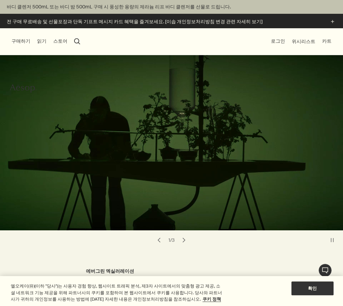
click at [201, 183] on video at bounding box center [171, 139] width 343 height 184
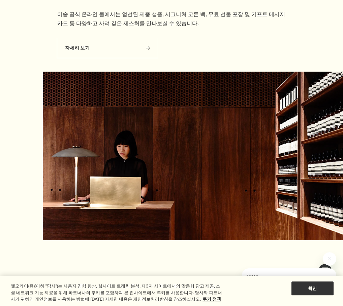
scroll to position [1953, 0]
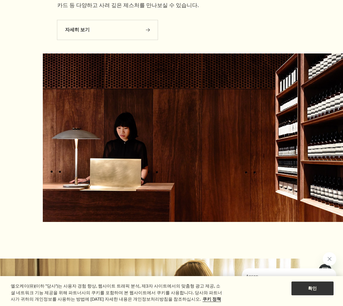
drag, startPoint x: 271, startPoint y: 90, endPoint x: 142, endPoint y: 91, distance: 129.3
drag, startPoint x: 319, startPoint y: 91, endPoint x: 193, endPoint y: 99, distance: 126.2
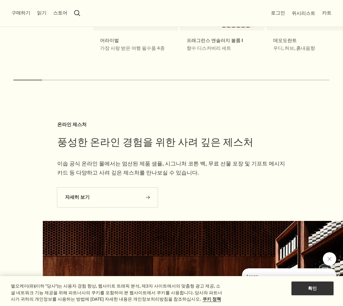
scroll to position [1785, 0]
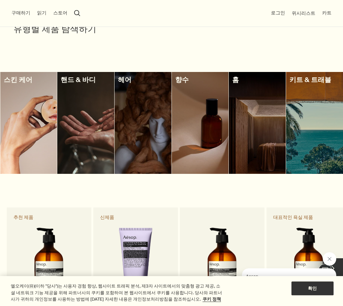
drag, startPoint x: 251, startPoint y: 127, endPoint x: 257, endPoint y: 36, distance: 90.5
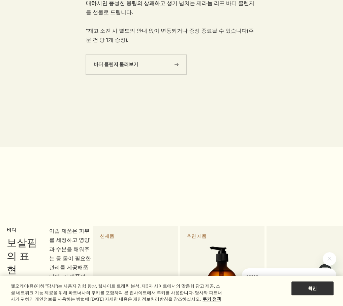
scroll to position [320, 0]
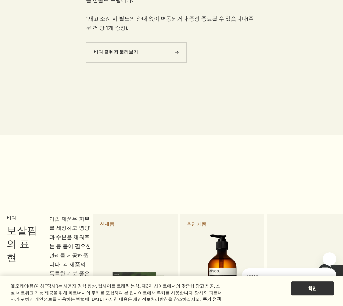
click at [324, 265] on button "chevron" at bounding box center [333, 275] width 20 height 20
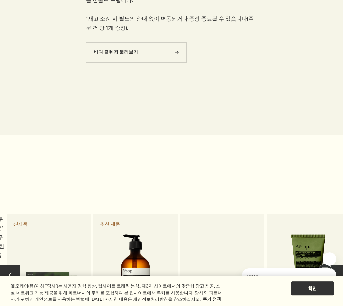
click at [326, 265] on button "chevron" at bounding box center [333, 275] width 20 height 20
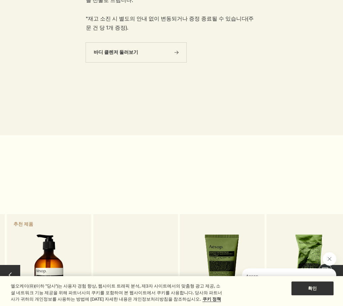
click at [330, 265] on button "chevron" at bounding box center [333, 275] width 20 height 20
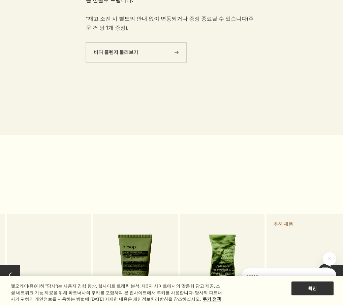
click at [330, 265] on button "chevron" at bounding box center [333, 275] width 20 height 20
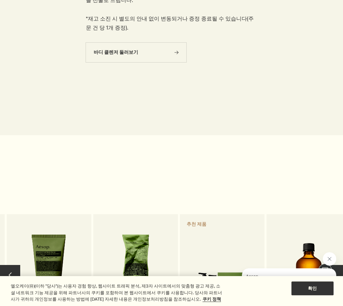
click at [330, 265] on button "chevron" at bounding box center [333, 275] width 20 height 20
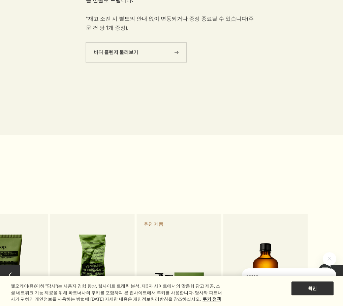
click at [330, 265] on button "chevron" at bounding box center [333, 275] width 20 height 20
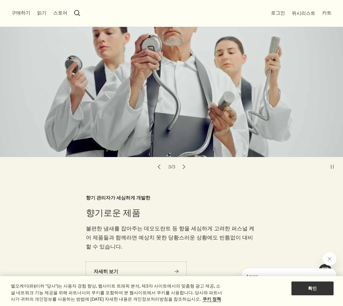
scroll to position [85, 0]
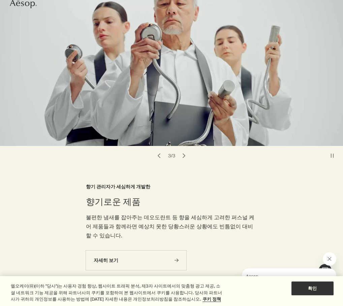
click at [187, 161] on button "chevron" at bounding box center [183, 155] width 9 height 9
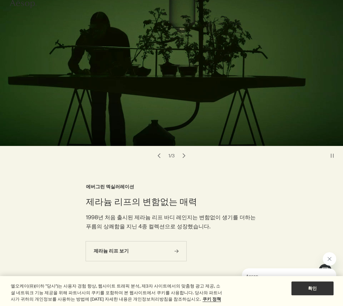
click at [187, 161] on button "chevron" at bounding box center [183, 155] width 9 height 9
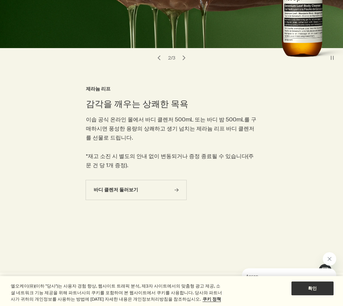
scroll to position [287, 0]
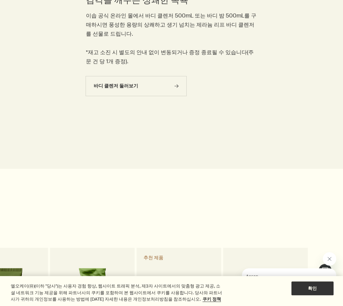
click at [323, 299] on button "chevron" at bounding box center [333, 309] width 20 height 20
click at [8, 299] on button "chevron" at bounding box center [10, 309] width 20 height 20
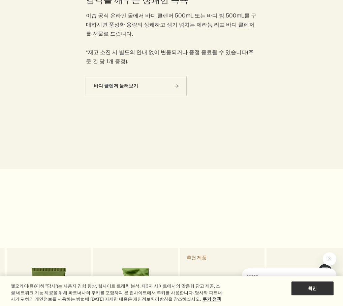
click at [8, 299] on button "chevron" at bounding box center [10, 309] width 20 height 20
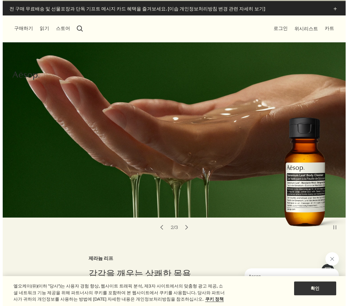
scroll to position [0, 0]
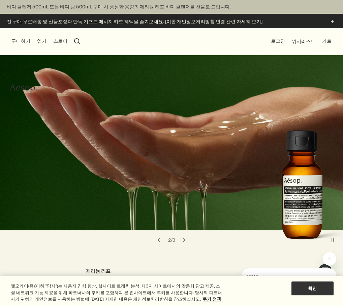
click at [61, 40] on button "스토어" at bounding box center [60, 41] width 14 height 7
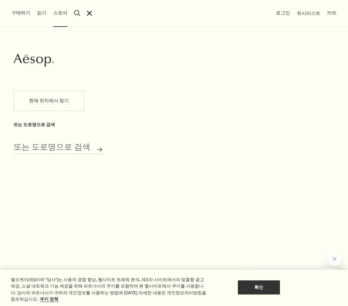
click at [20, 16] on button "구매하기" at bounding box center [20, 13] width 19 height 7
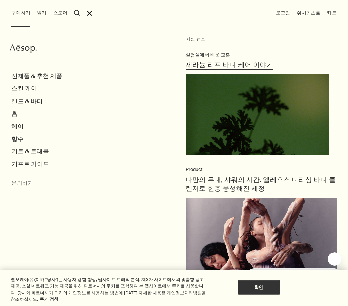
scroll to position [67, 0]
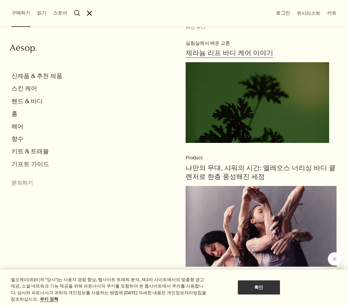
click at [268, 97] on link "실험실에서 배운 교훈 제라늄 리프 바디 케어 이야기" at bounding box center [258, 92] width 144 height 105
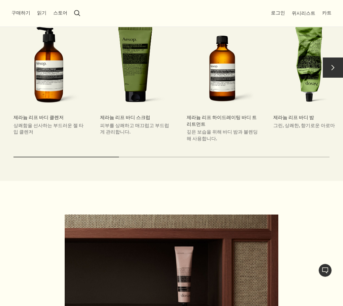
scroll to position [2290, 0]
